Goal: Find specific page/section: Locate a particular part of the current website

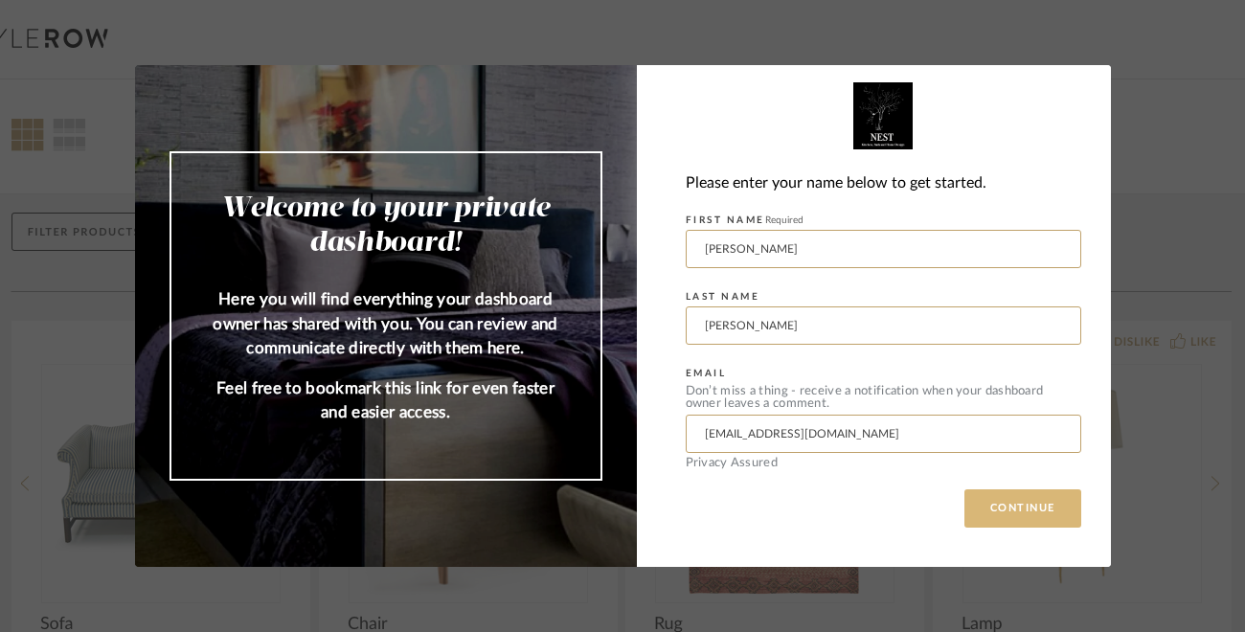
click at [1008, 509] on button "CONTINUE" at bounding box center [1023, 509] width 117 height 38
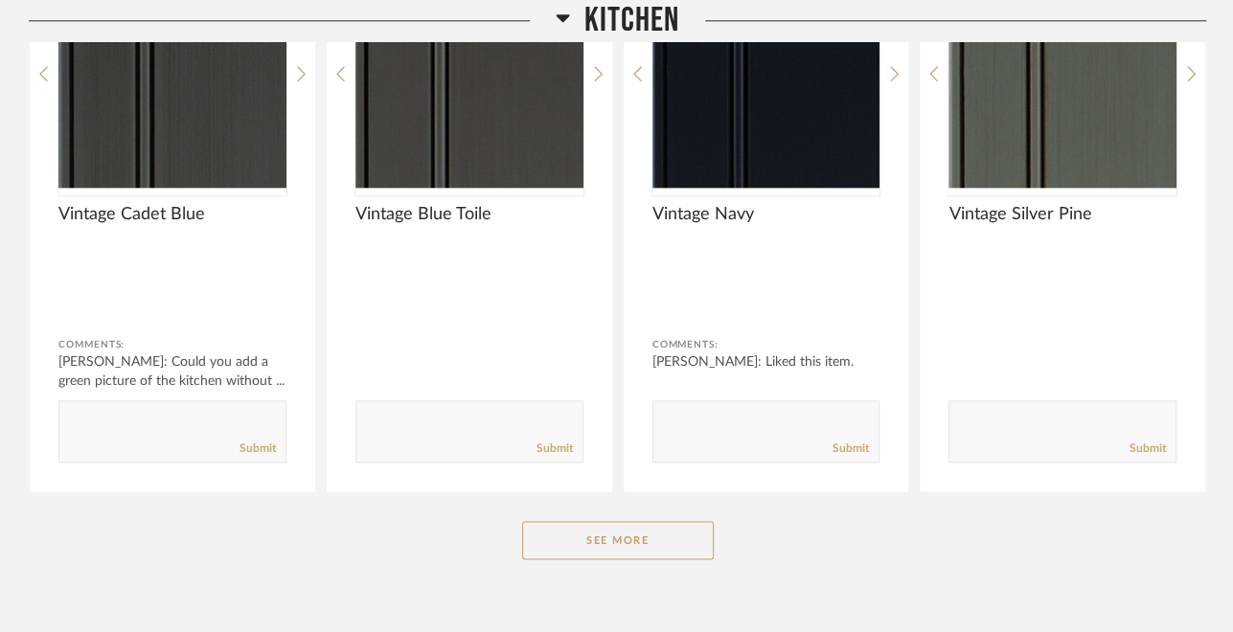
scroll to position [1198, 0]
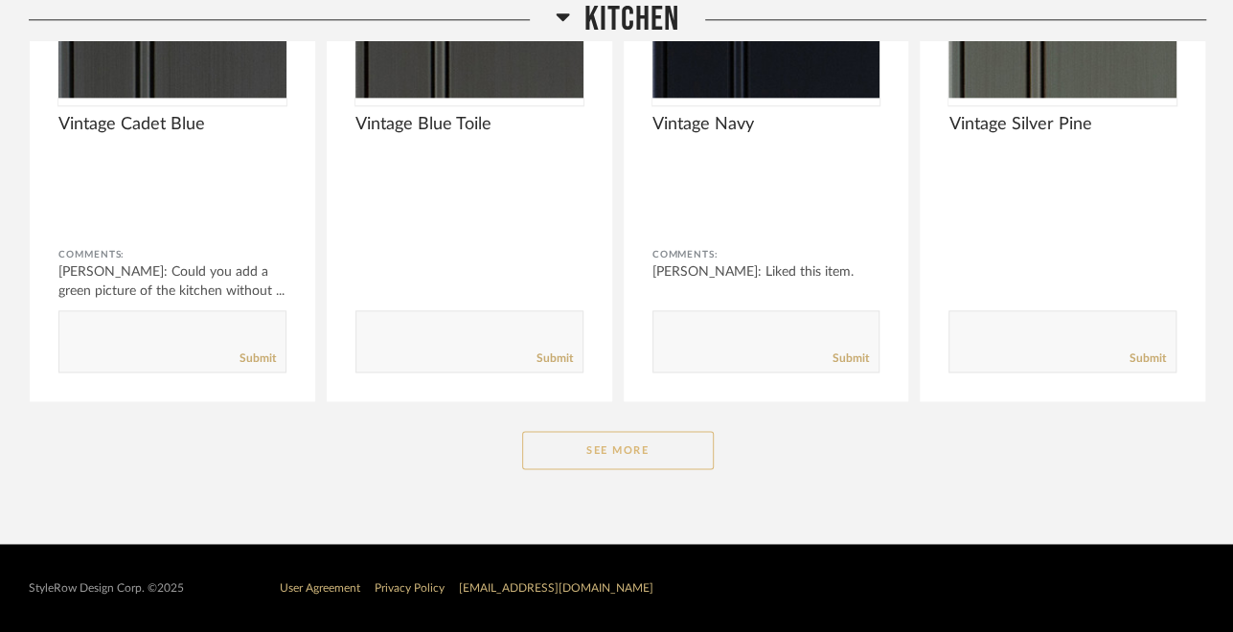
click at [617, 453] on button "See More" at bounding box center [618, 450] width 192 height 38
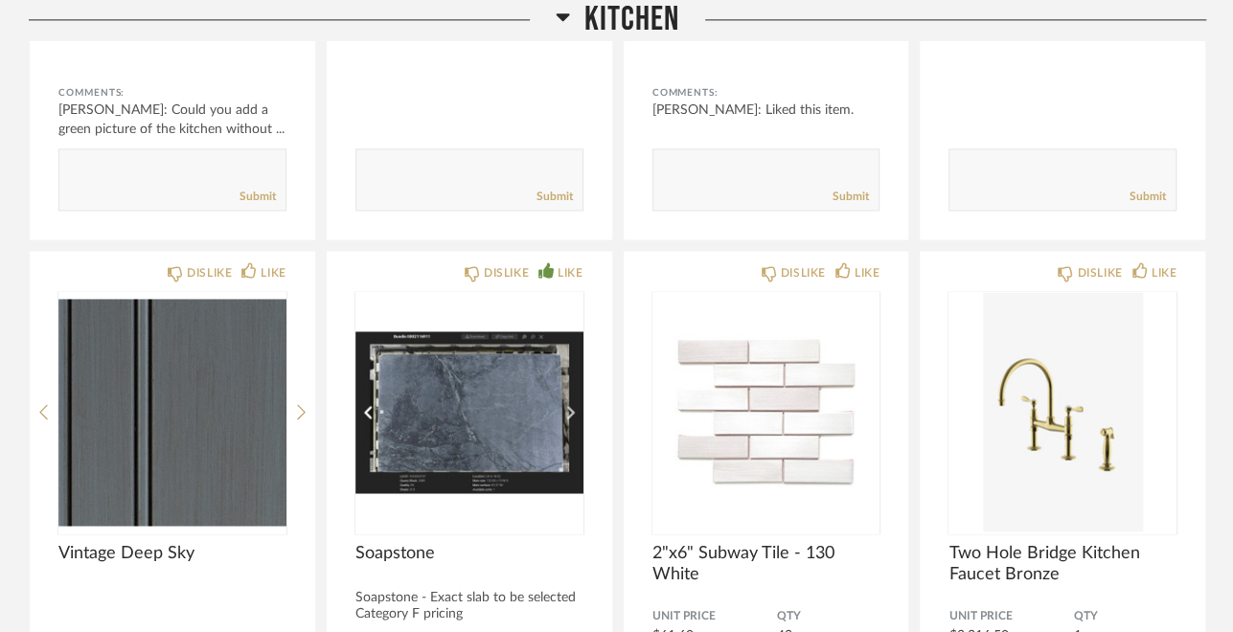
scroll to position [1467, 0]
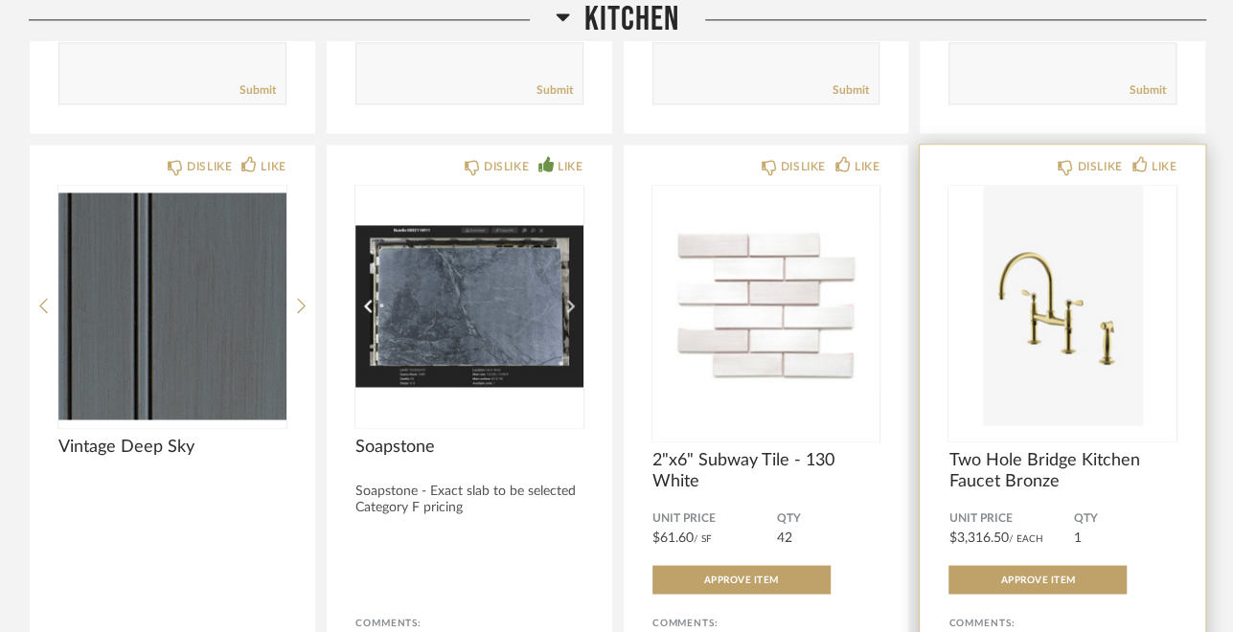
click at [1059, 328] on img "0" at bounding box center [1062, 305] width 228 height 239
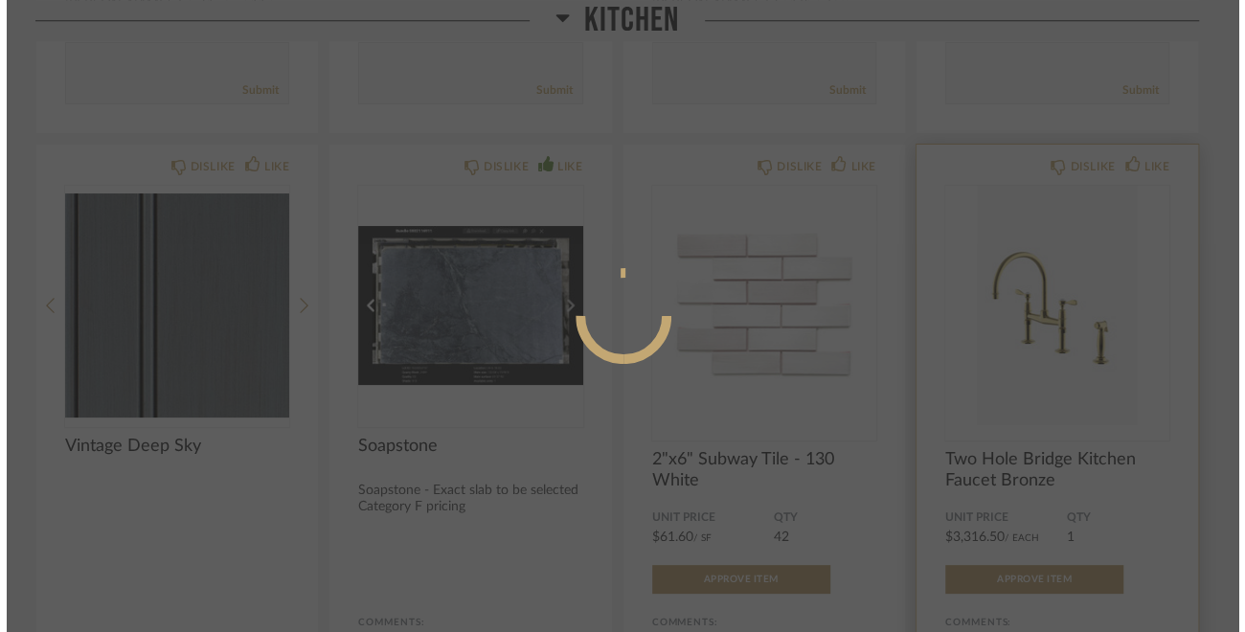
scroll to position [0, 0]
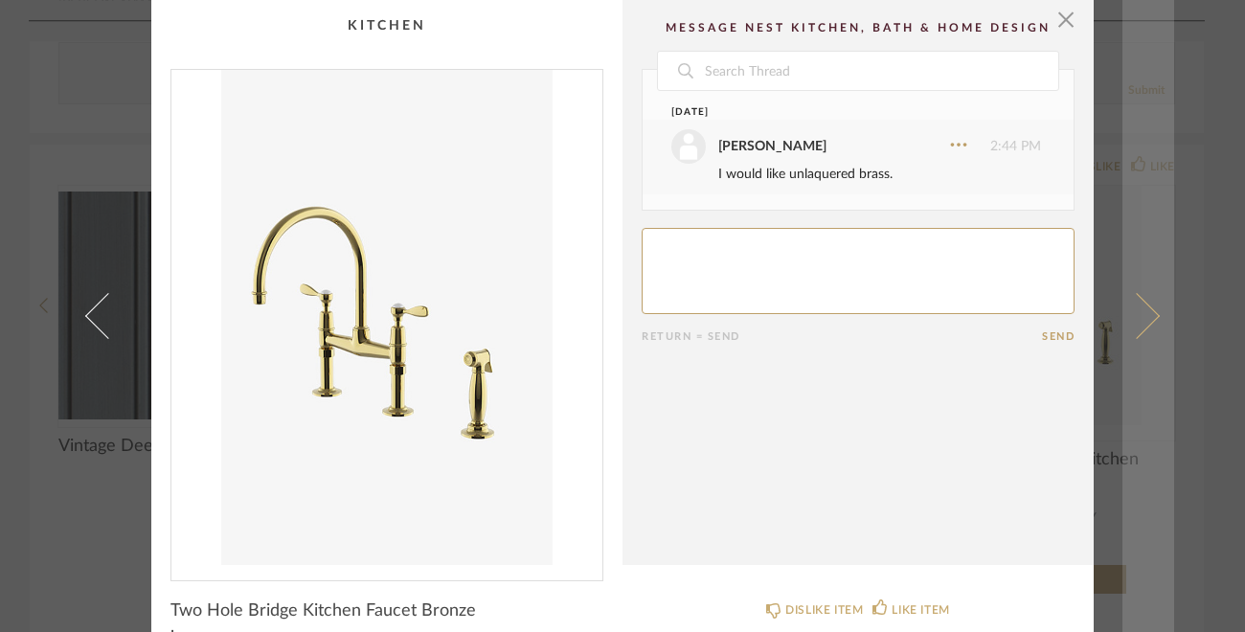
click at [1148, 313] on span at bounding box center [1137, 316] width 46 height 46
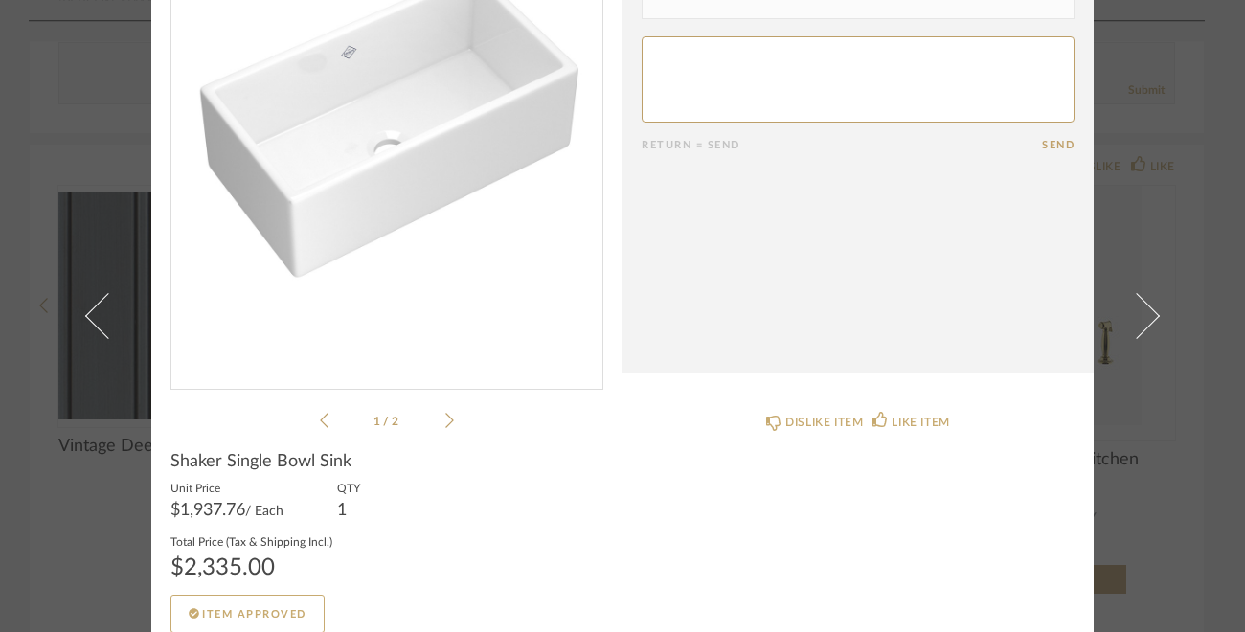
scroll to position [211, 0]
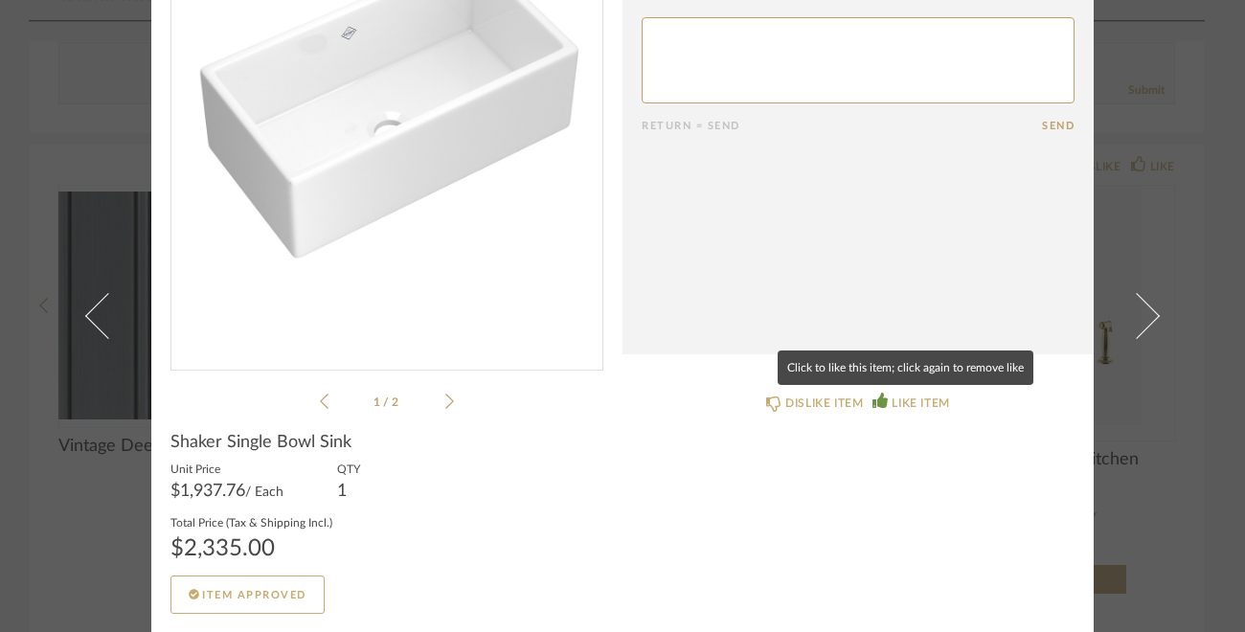
click at [916, 400] on div "LIKE ITEM" at bounding box center [920, 403] width 57 height 19
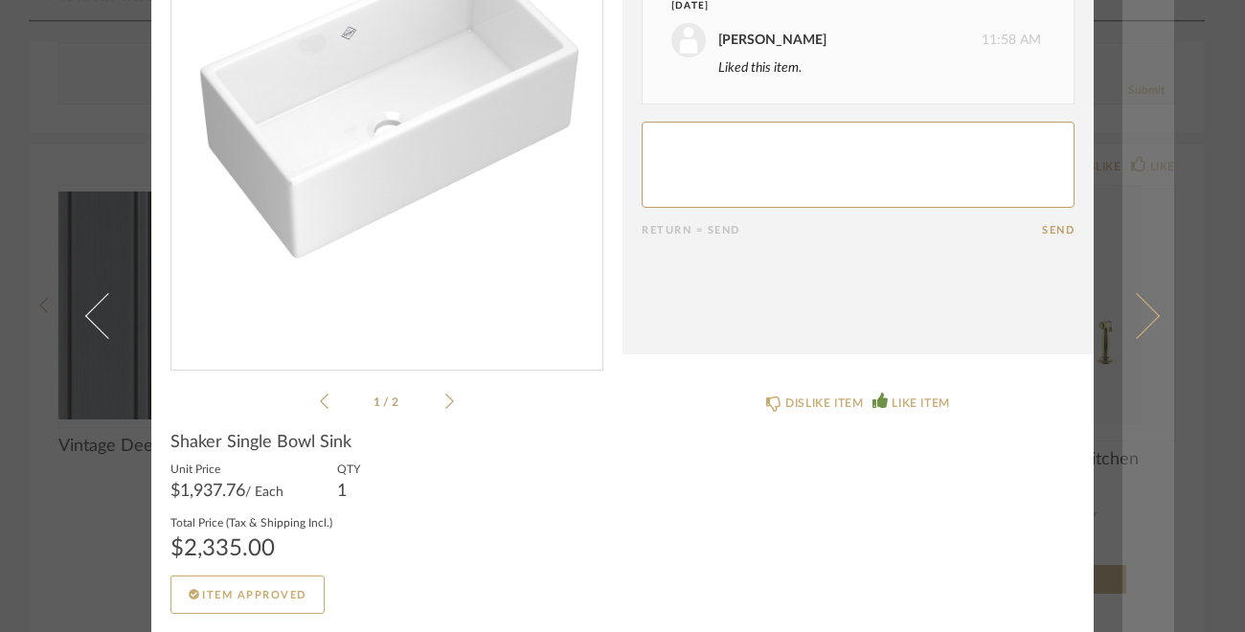
click at [1150, 315] on span at bounding box center [1137, 316] width 46 height 46
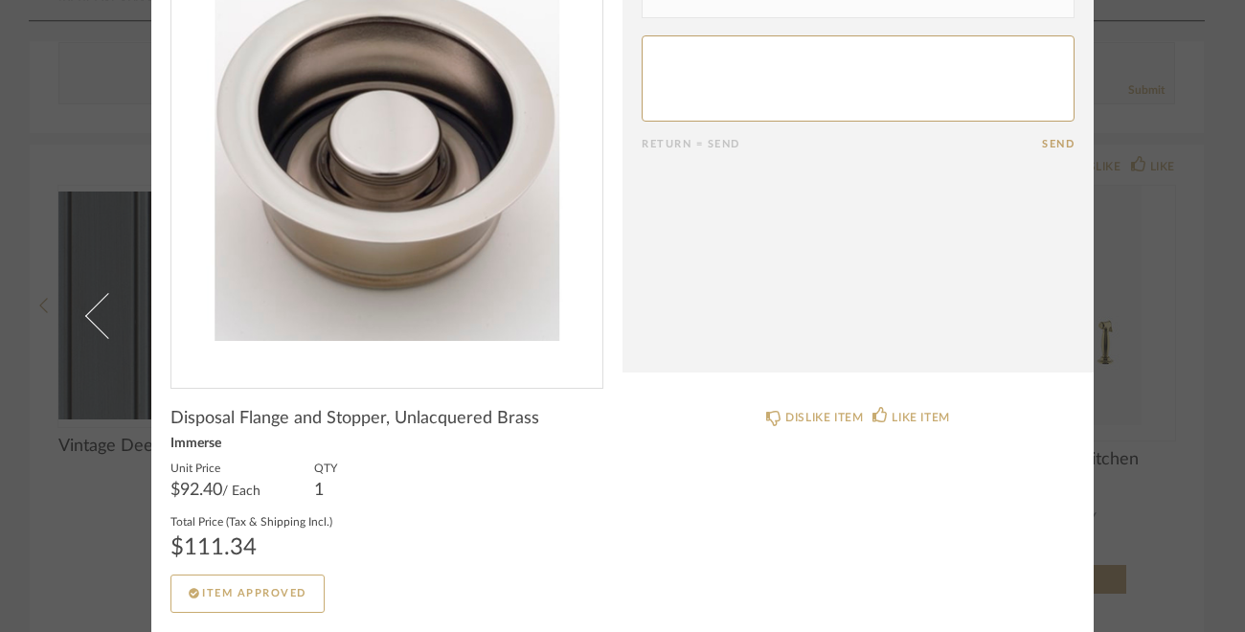
scroll to position [0, 0]
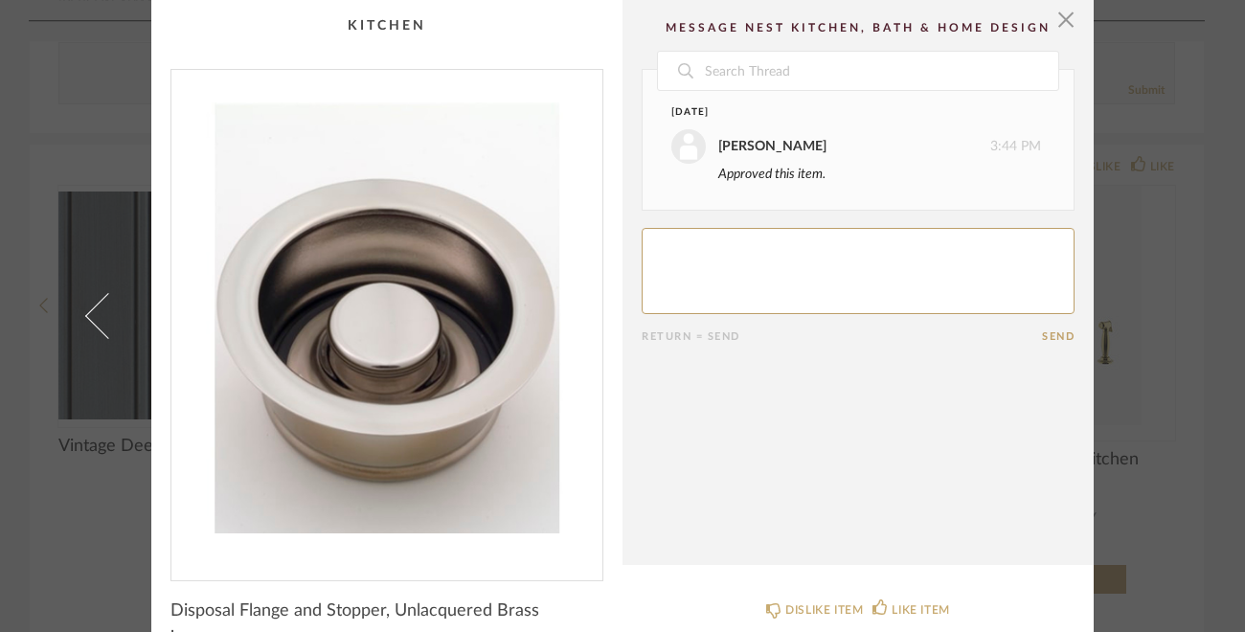
click at [1112, 334] on div "× Date [DATE] [PERSON_NAME] 3:44 PM Approved this item. Return = Send Send Disp…" at bounding box center [623, 412] width 1104 height 825
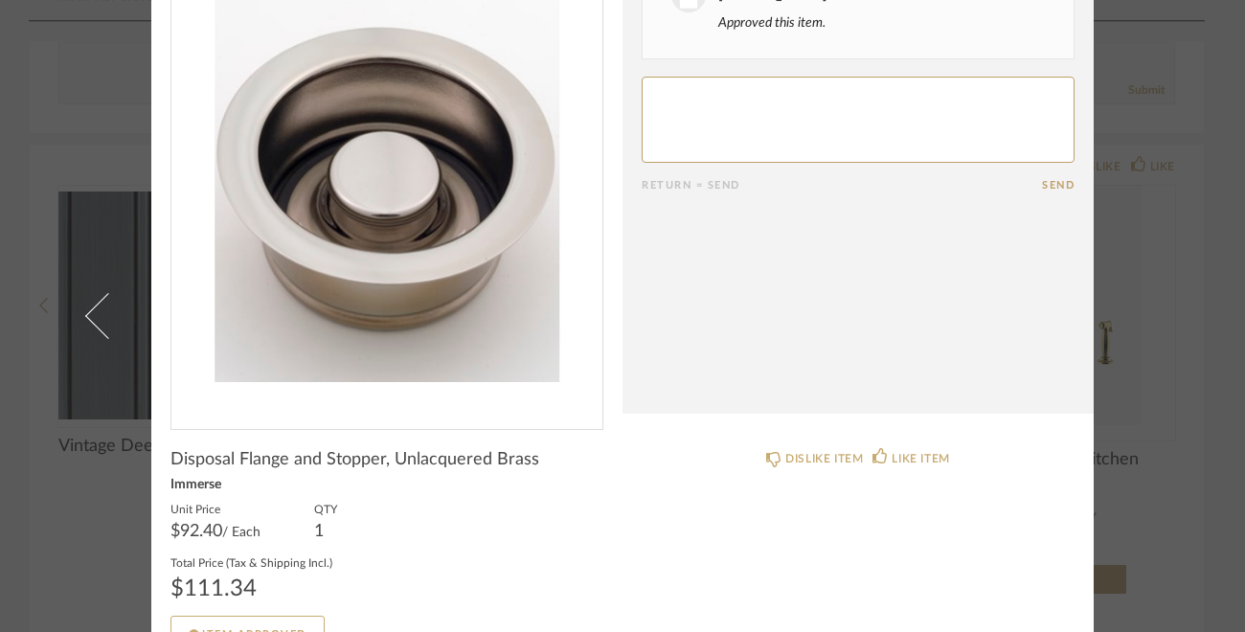
scroll to position [153, 0]
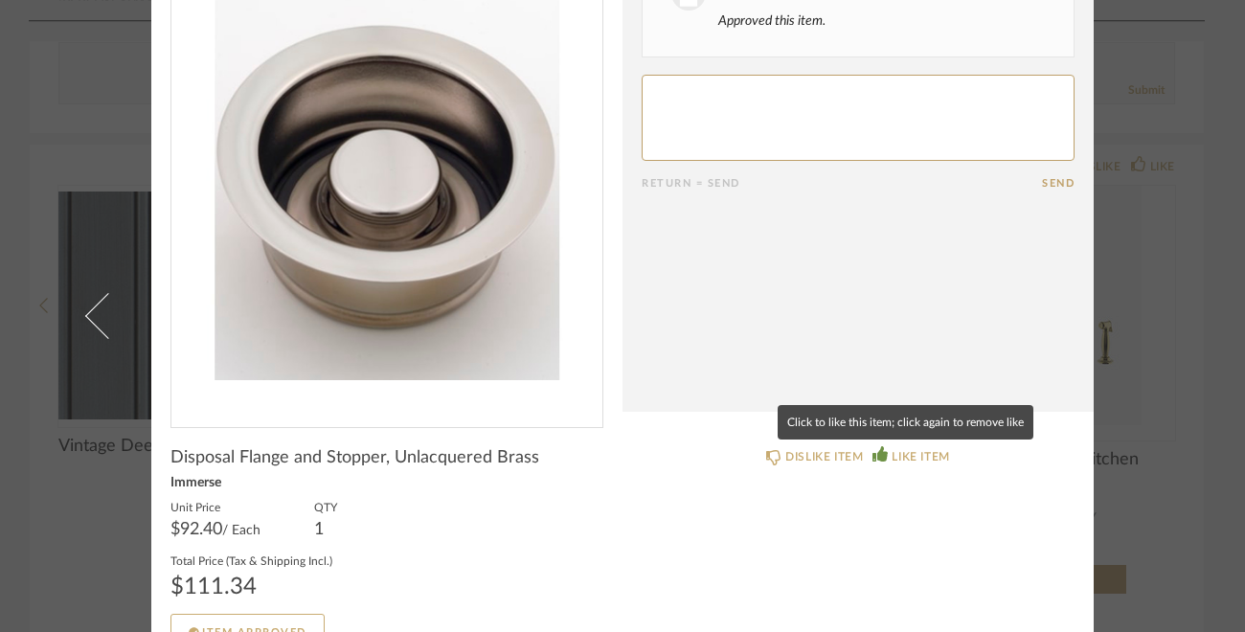
click at [918, 454] on div "LIKE ITEM" at bounding box center [920, 456] width 57 height 19
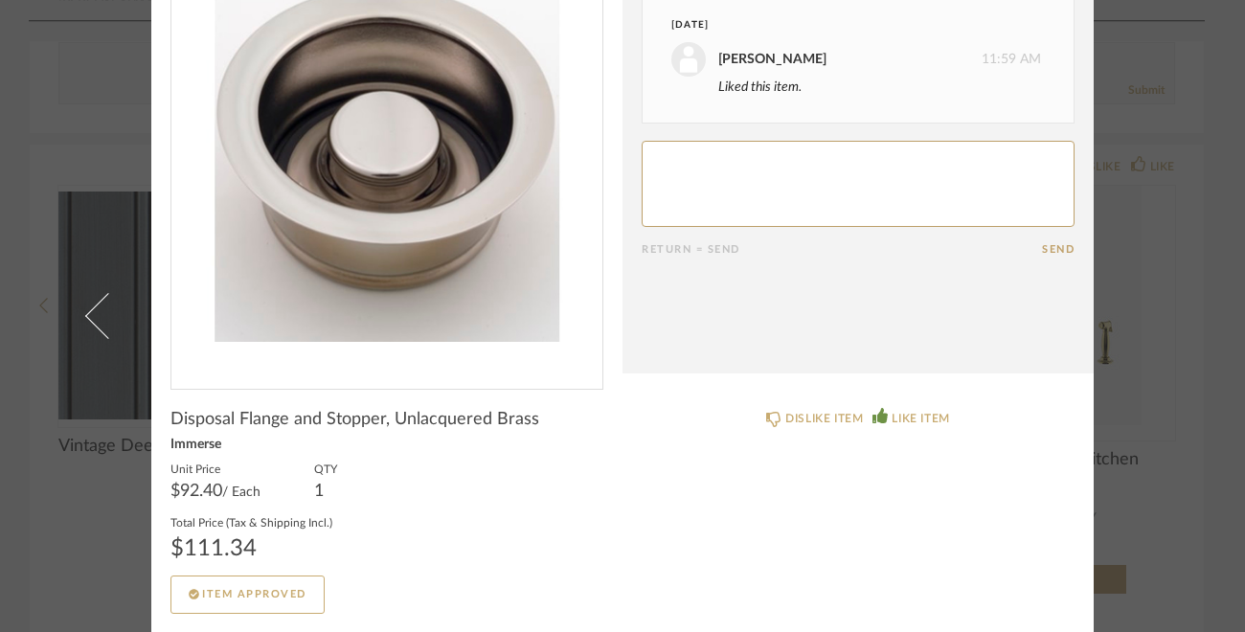
scroll to position [192, 0]
click at [1196, 304] on div "× Date [DATE] [PERSON_NAME] 3:44 PM Approved this item. [DATE] [PERSON_NAME] 11…" at bounding box center [622, 316] width 1245 height 632
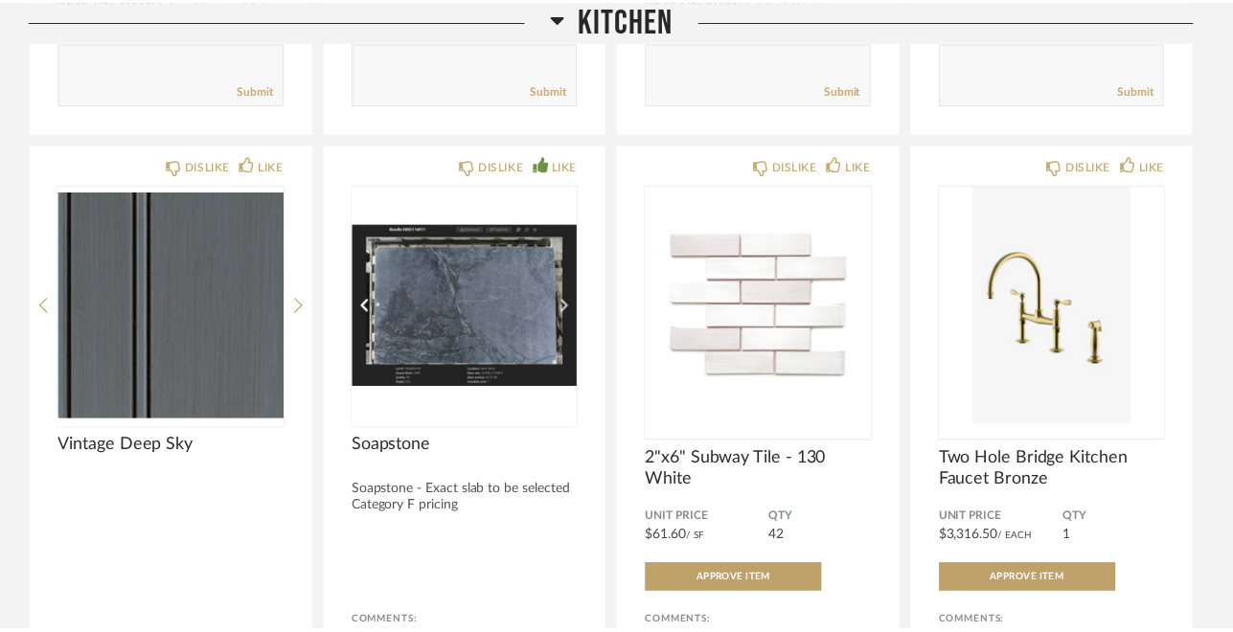
scroll to position [1467, 0]
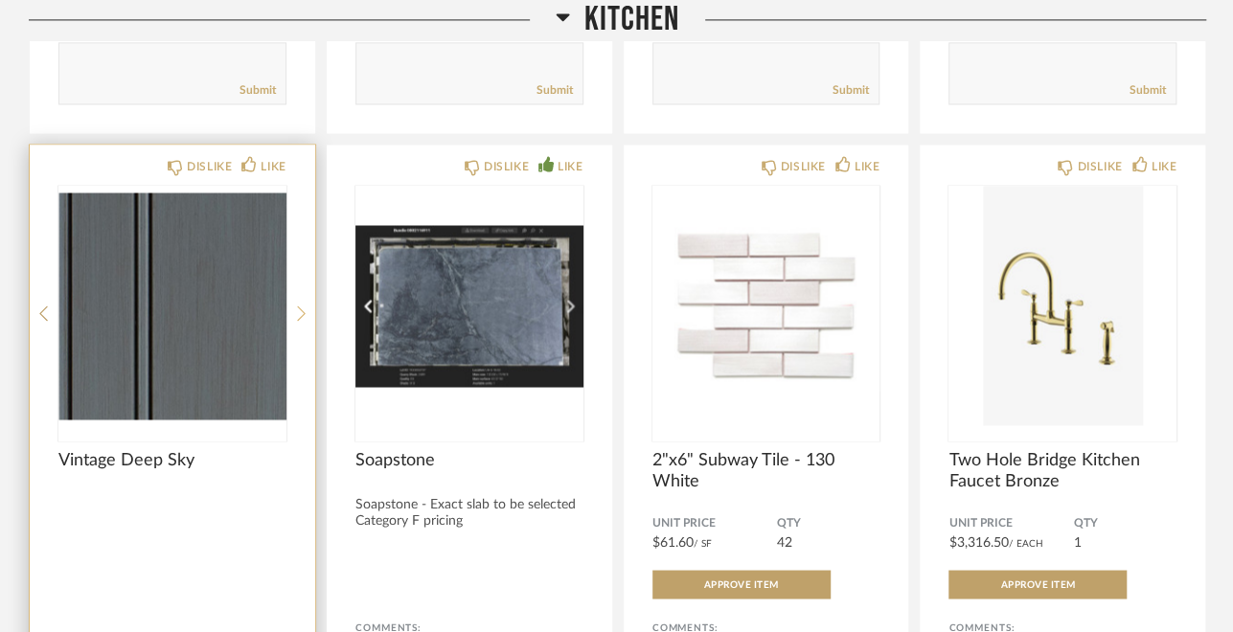
click at [302, 313] on icon at bounding box center [301, 313] width 9 height 17
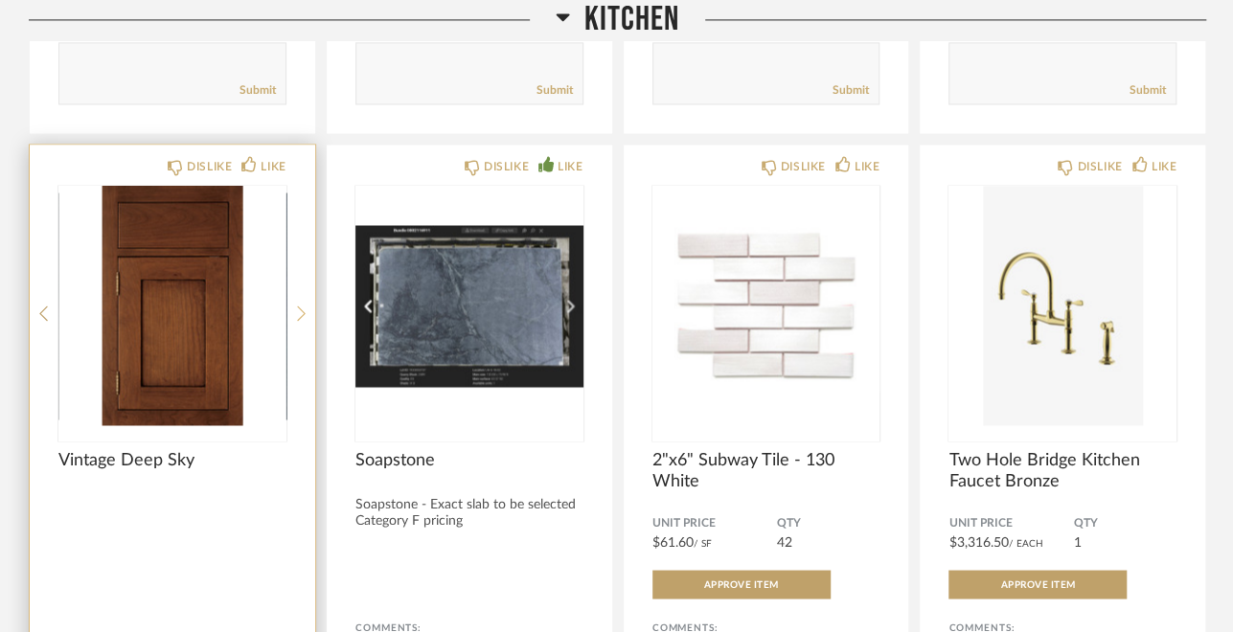
click at [302, 313] on icon at bounding box center [301, 313] width 9 height 17
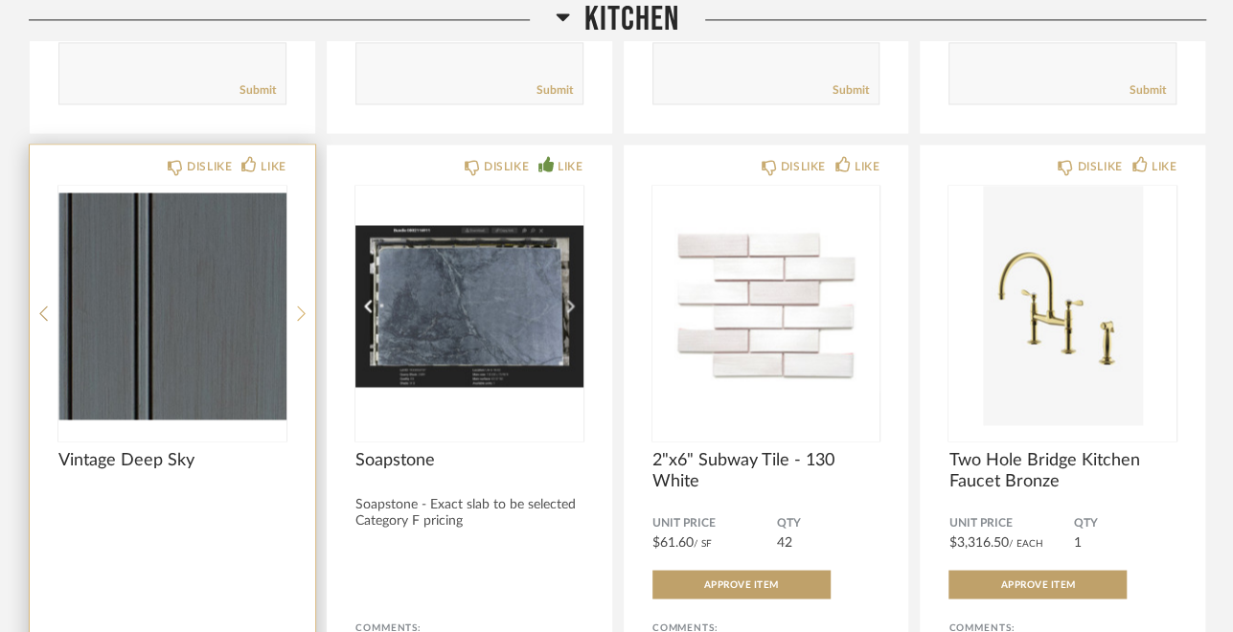
click at [302, 313] on icon at bounding box center [301, 313] width 9 height 17
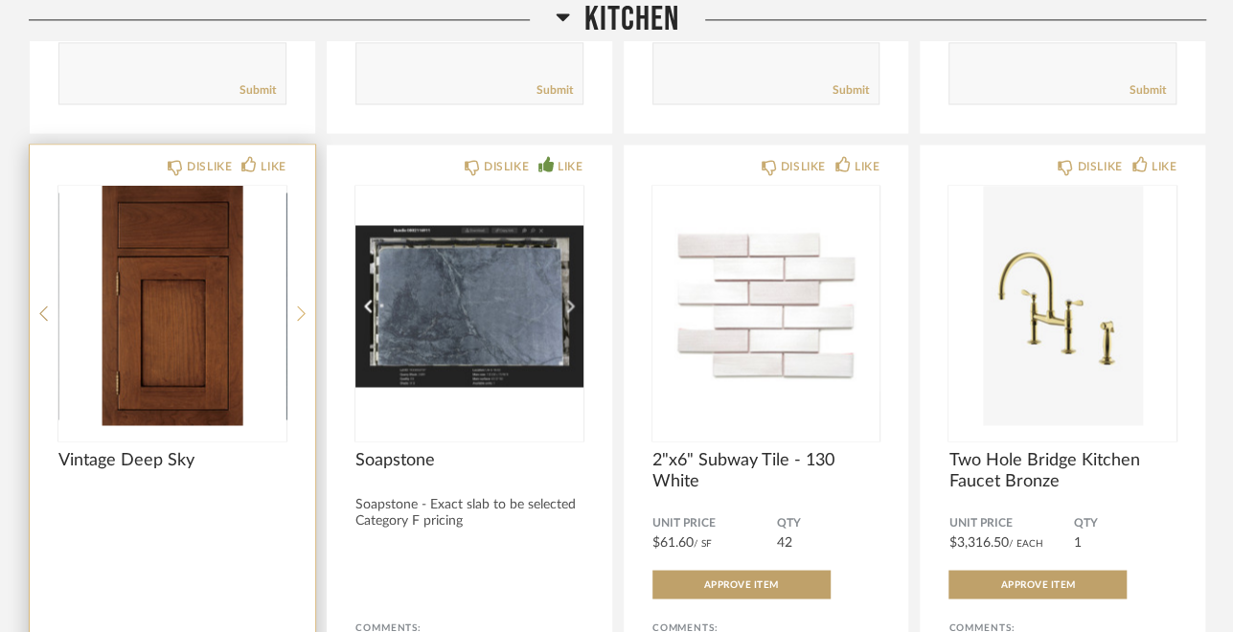
click at [299, 315] on icon at bounding box center [301, 313] width 9 height 17
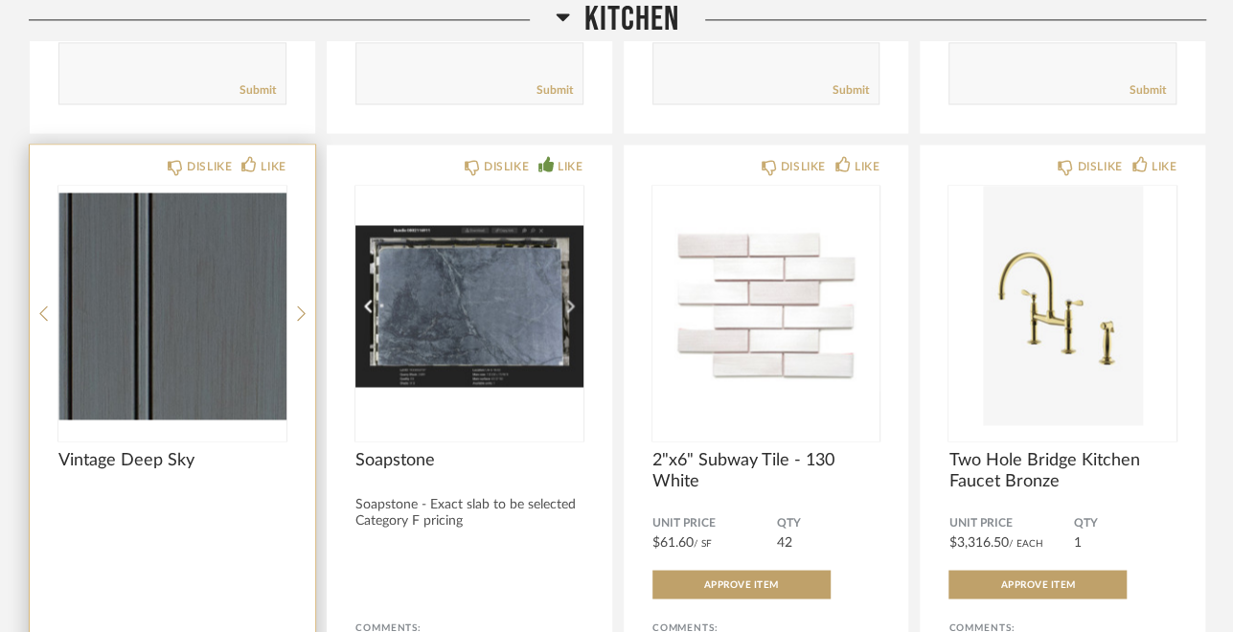
click at [285, 457] on div "DISLIKE LIKE Vintage Deep Sky Comments: Submit" at bounding box center [172, 459] width 285 height 629
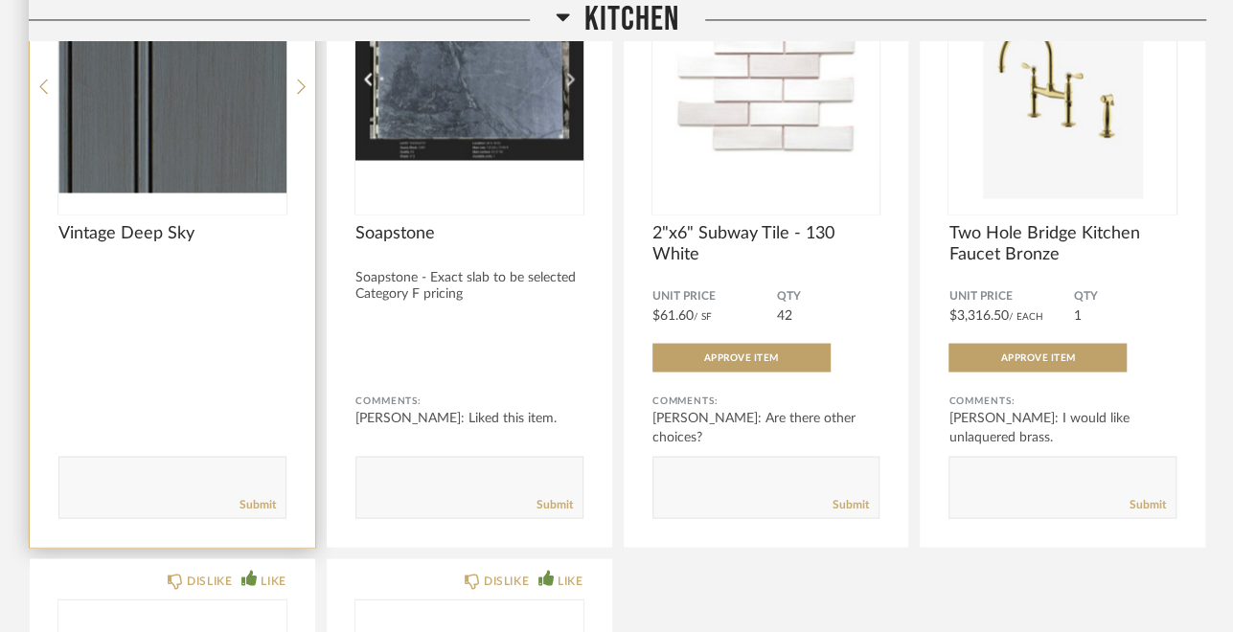
scroll to position [1773, 0]
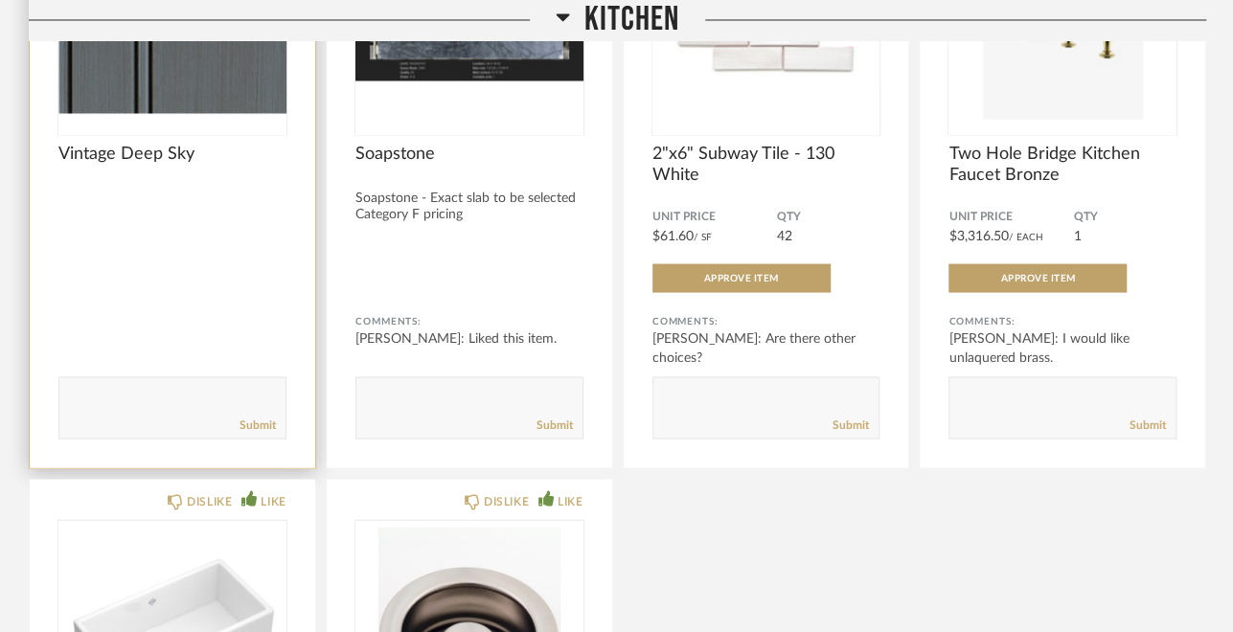
click at [80, 407] on textarea at bounding box center [172, 399] width 226 height 26
